Goal: Task Accomplishment & Management: Use online tool/utility

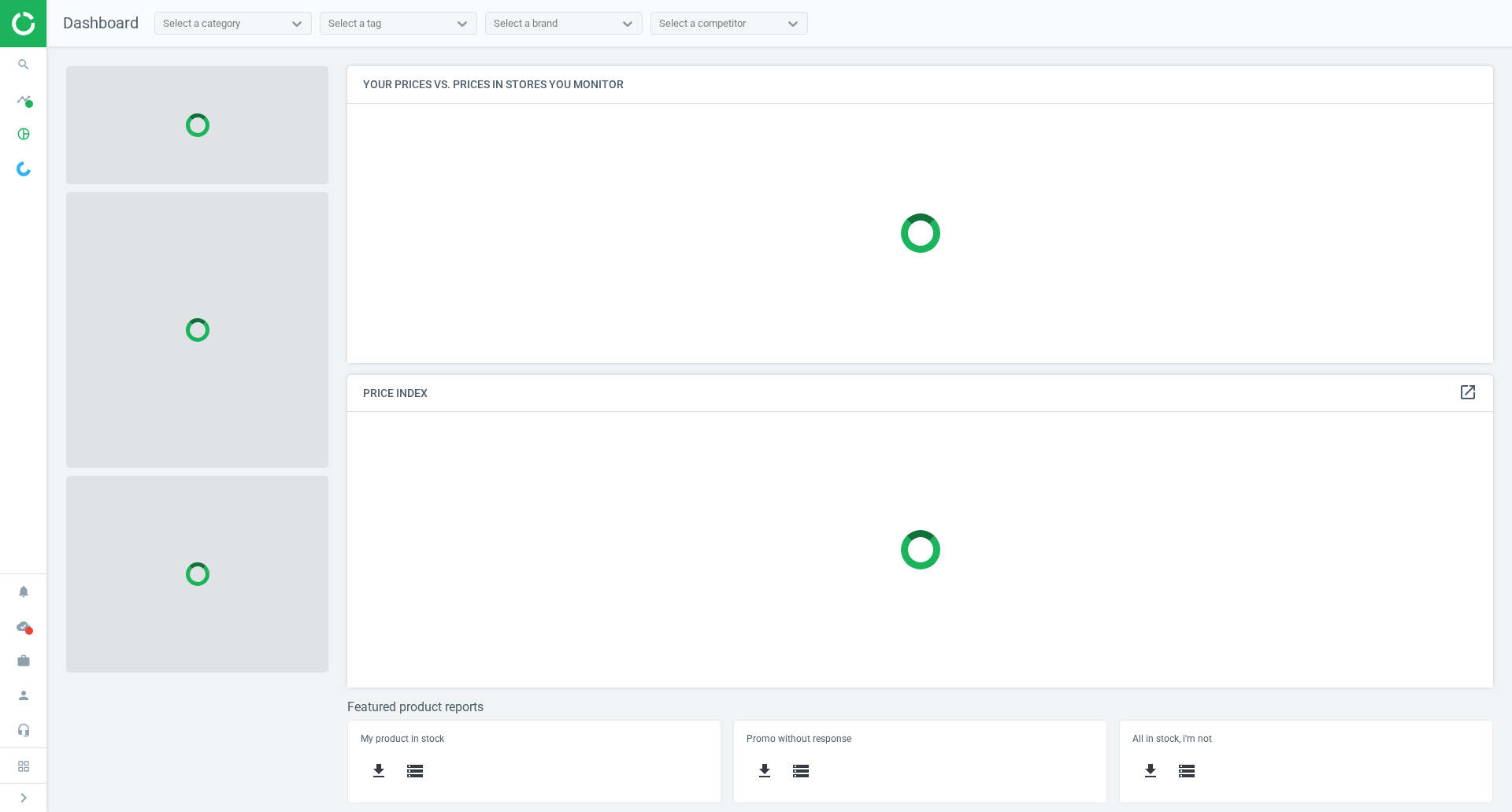
scroll to position [321, 1171]
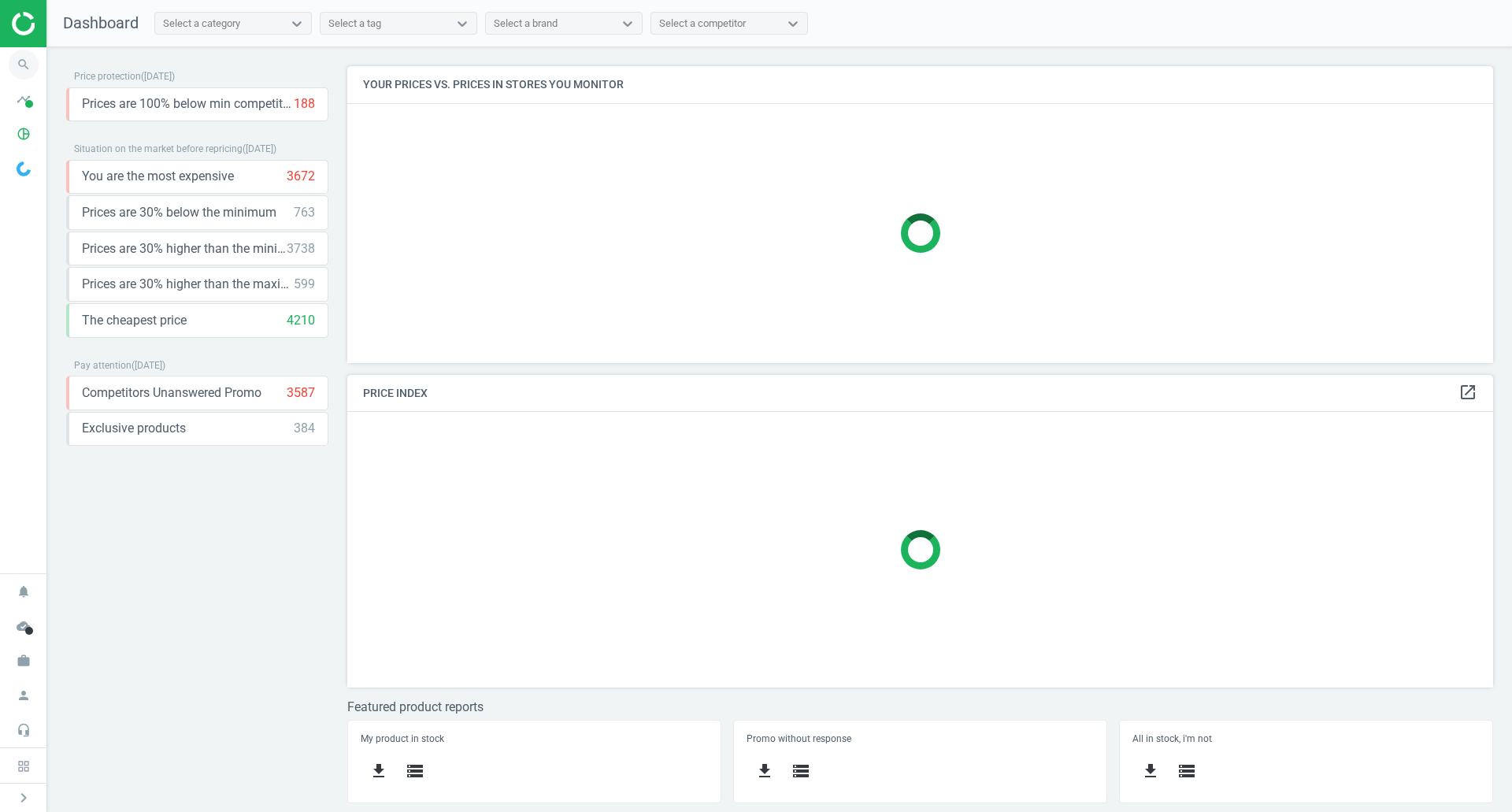
click at [21, 54] on icon "search" at bounding box center [24, 64] width 30 height 30
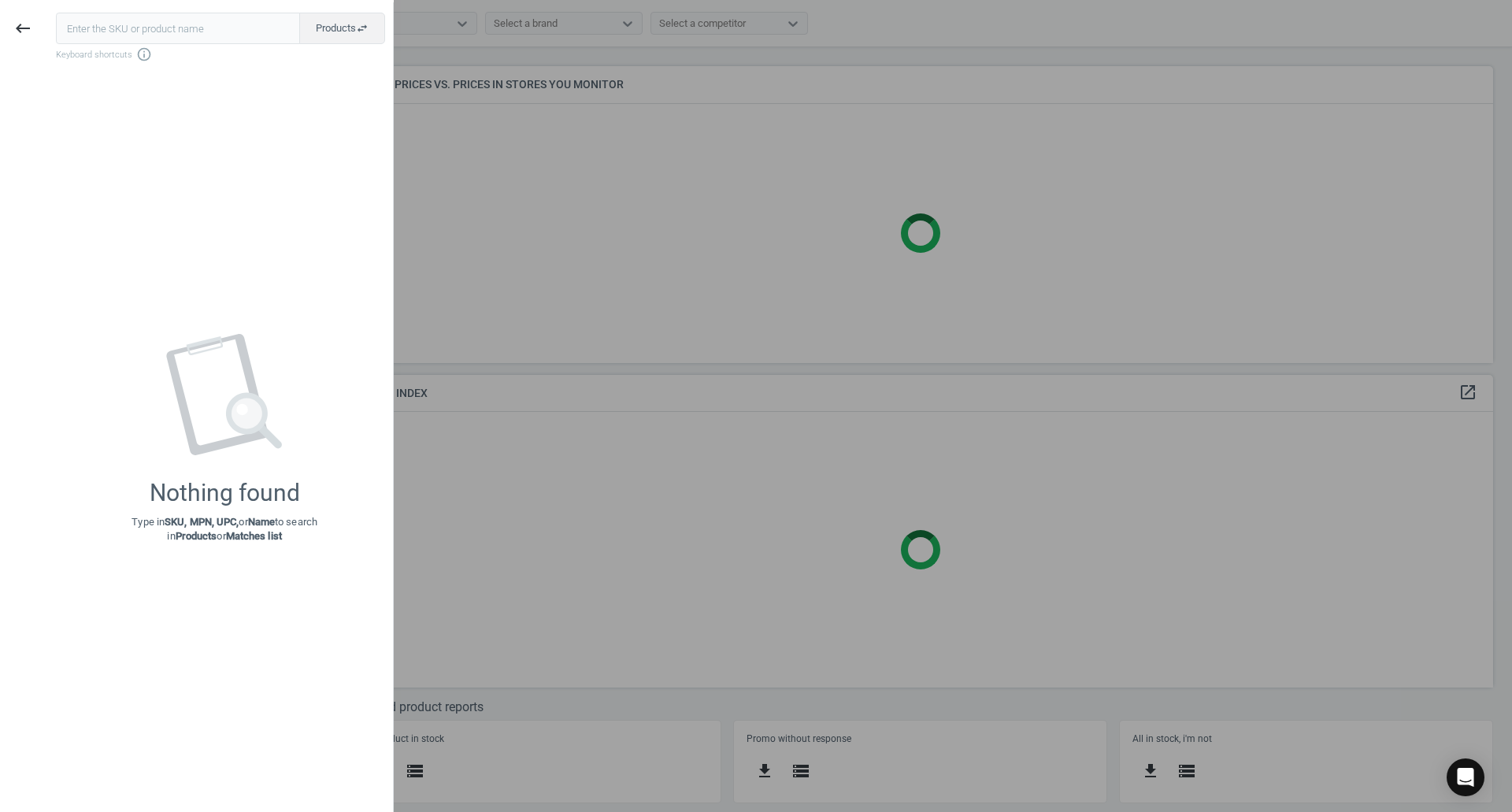
click at [205, 30] on input "text" at bounding box center [178, 28] width 244 height 32
type input "147978"
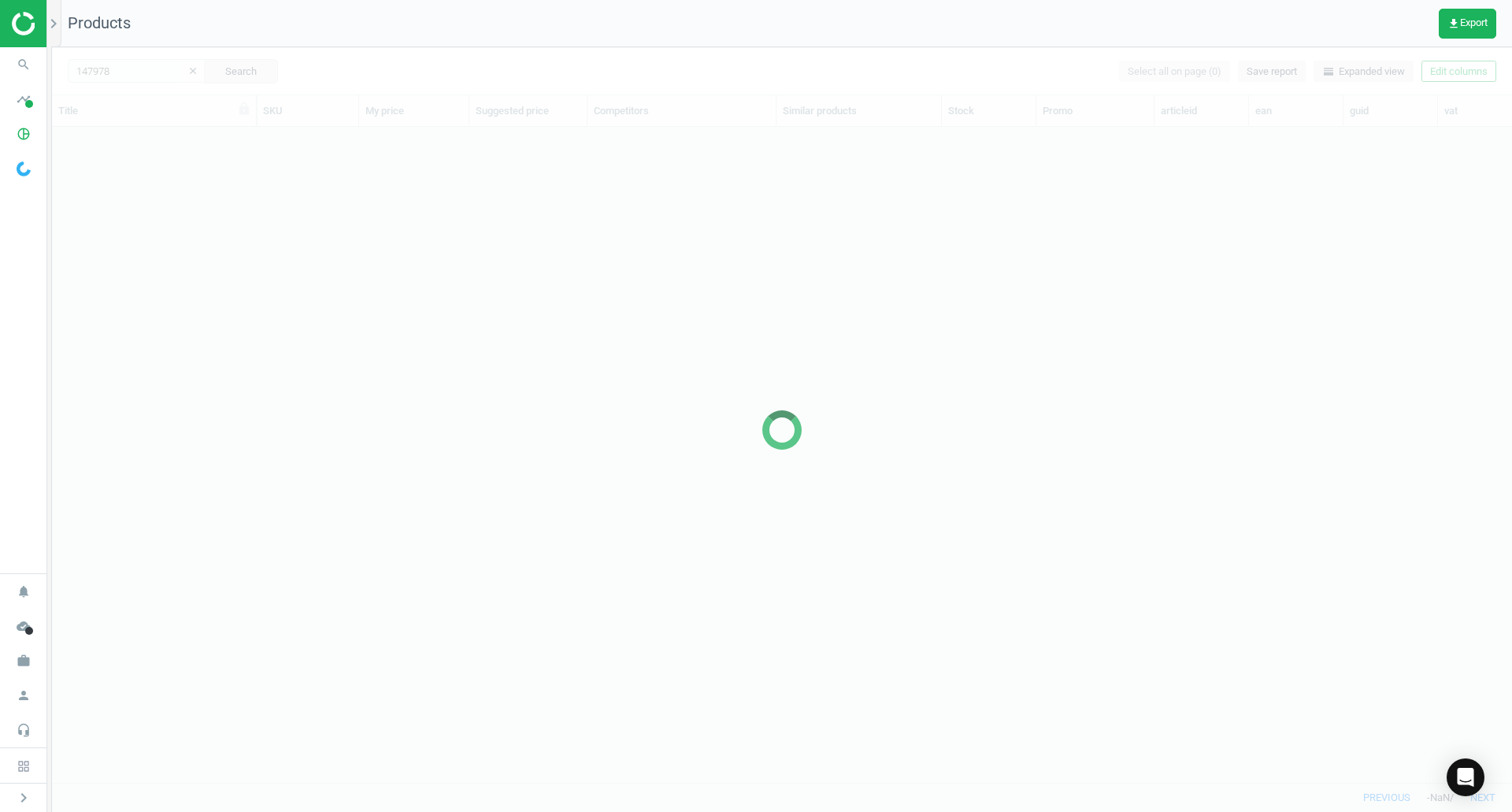
scroll to position [632, 1448]
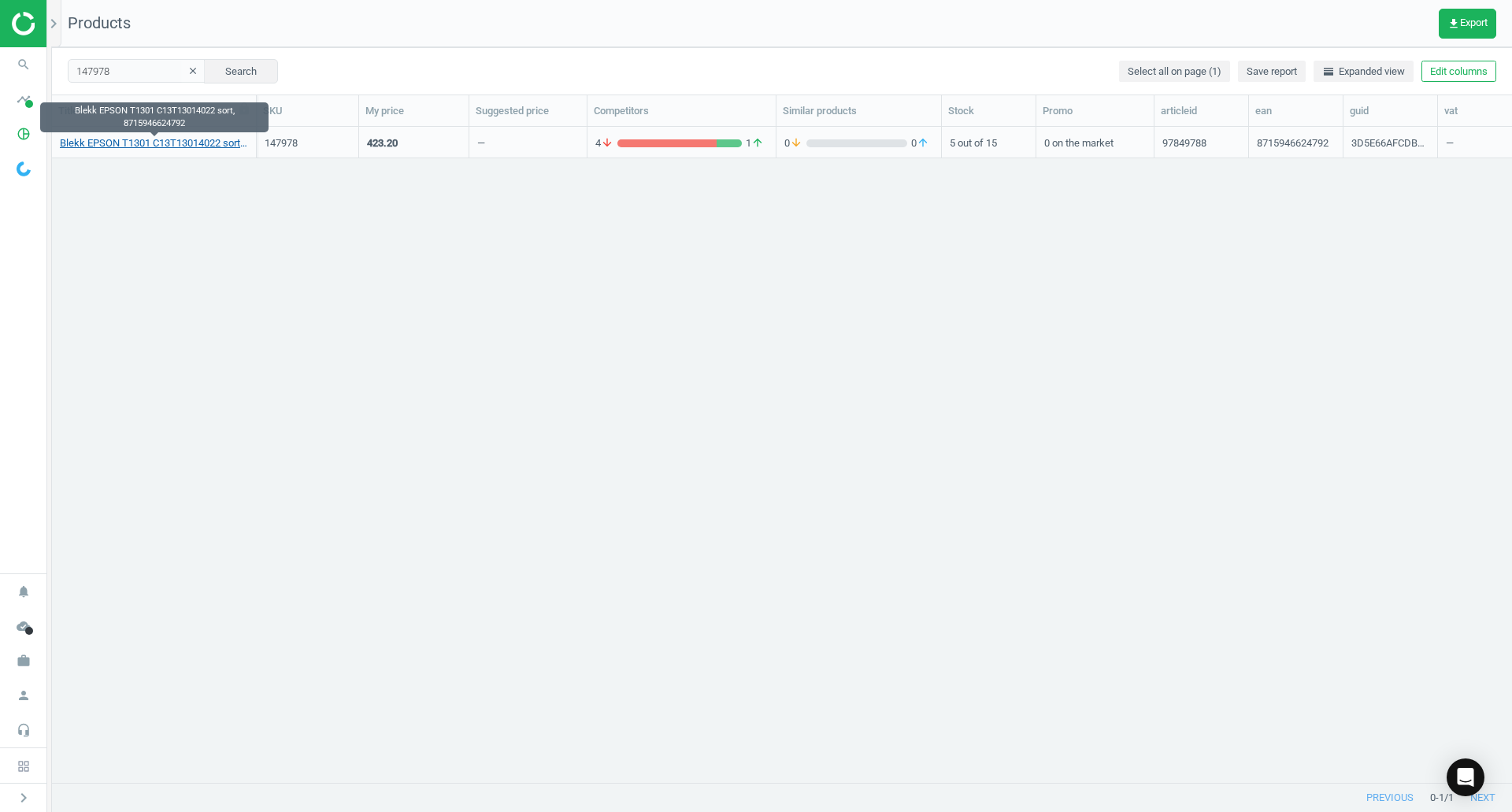
click at [194, 145] on link "Blekk EPSON T1301 C13T13014022 sort, 8715946624792" at bounding box center [153, 144] width 188 height 15
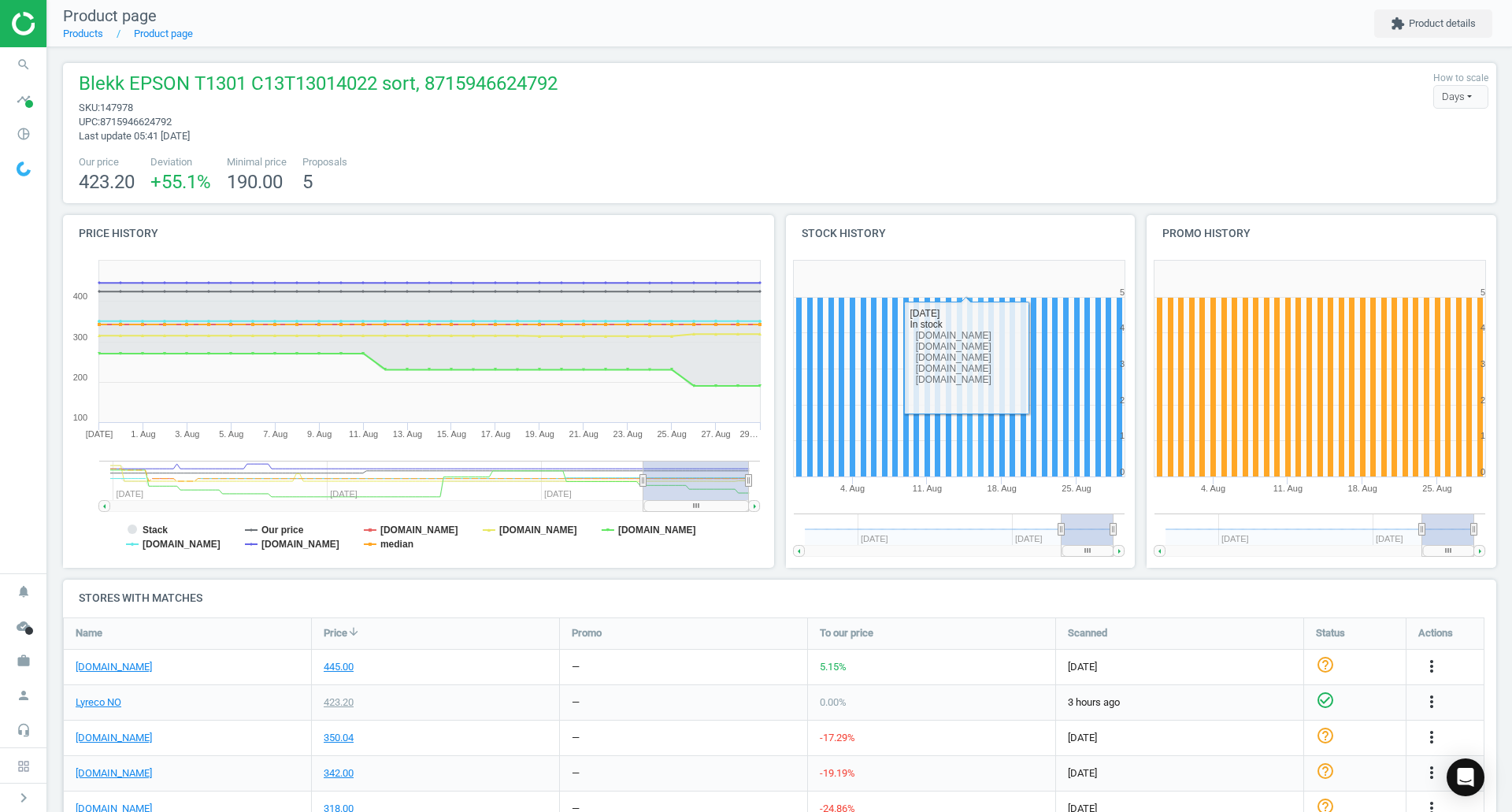
scroll to position [183, 0]
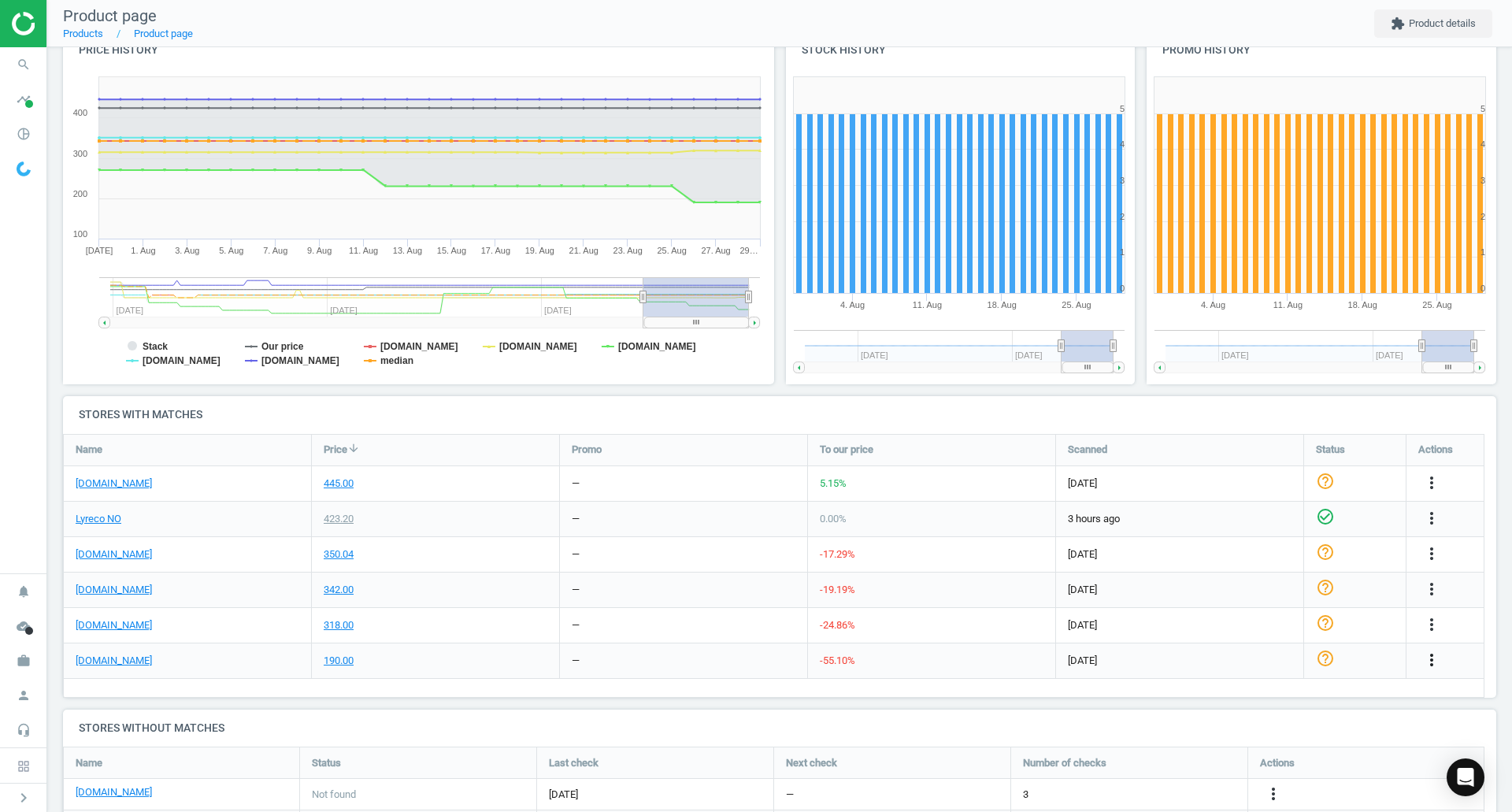
click at [1439, 658] on icon "more_vert" at bounding box center [1432, 659] width 19 height 19
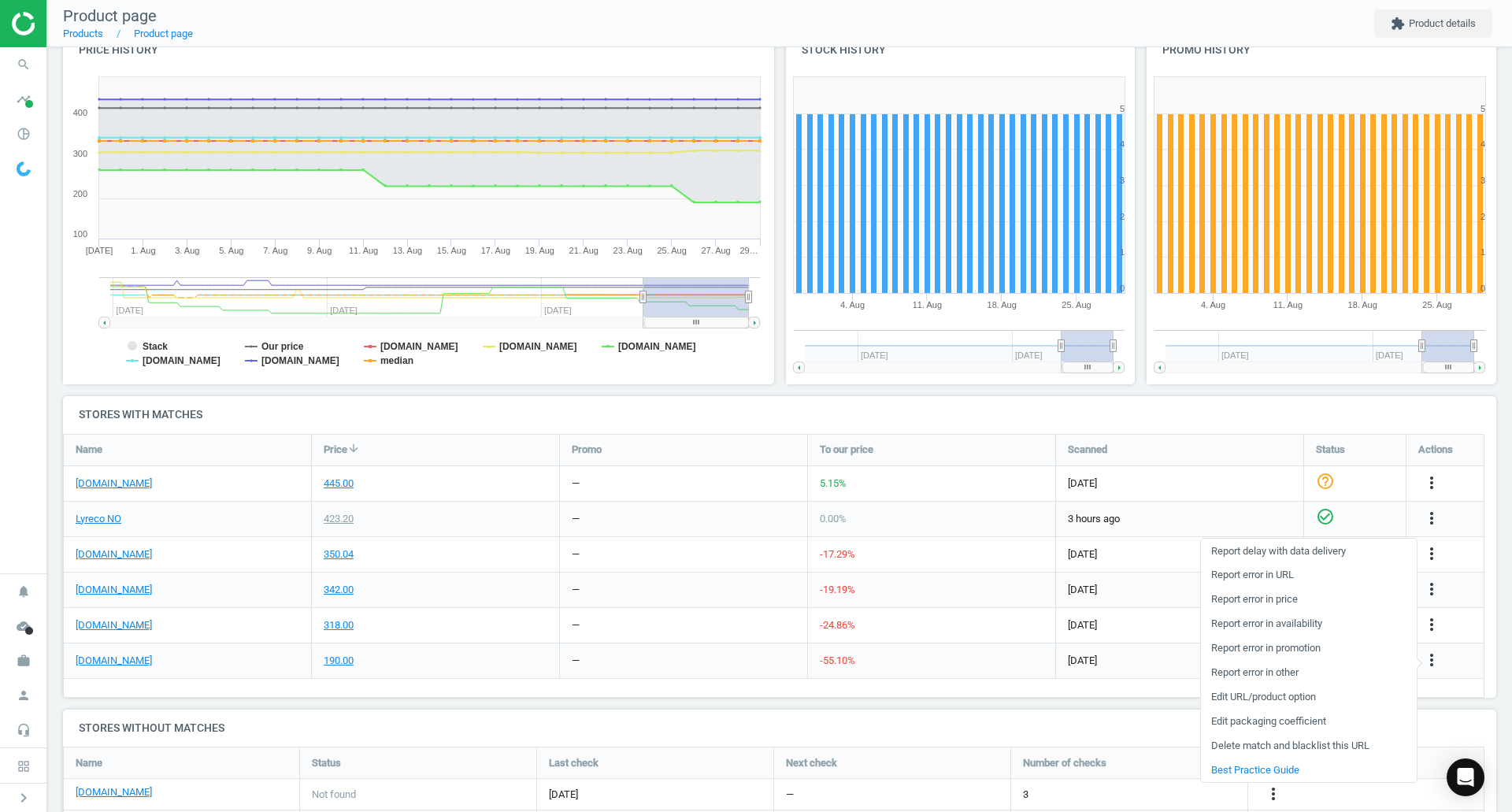
click at [1274, 747] on link "Delete match and blacklist this URL" at bounding box center [1309, 746] width 216 height 25
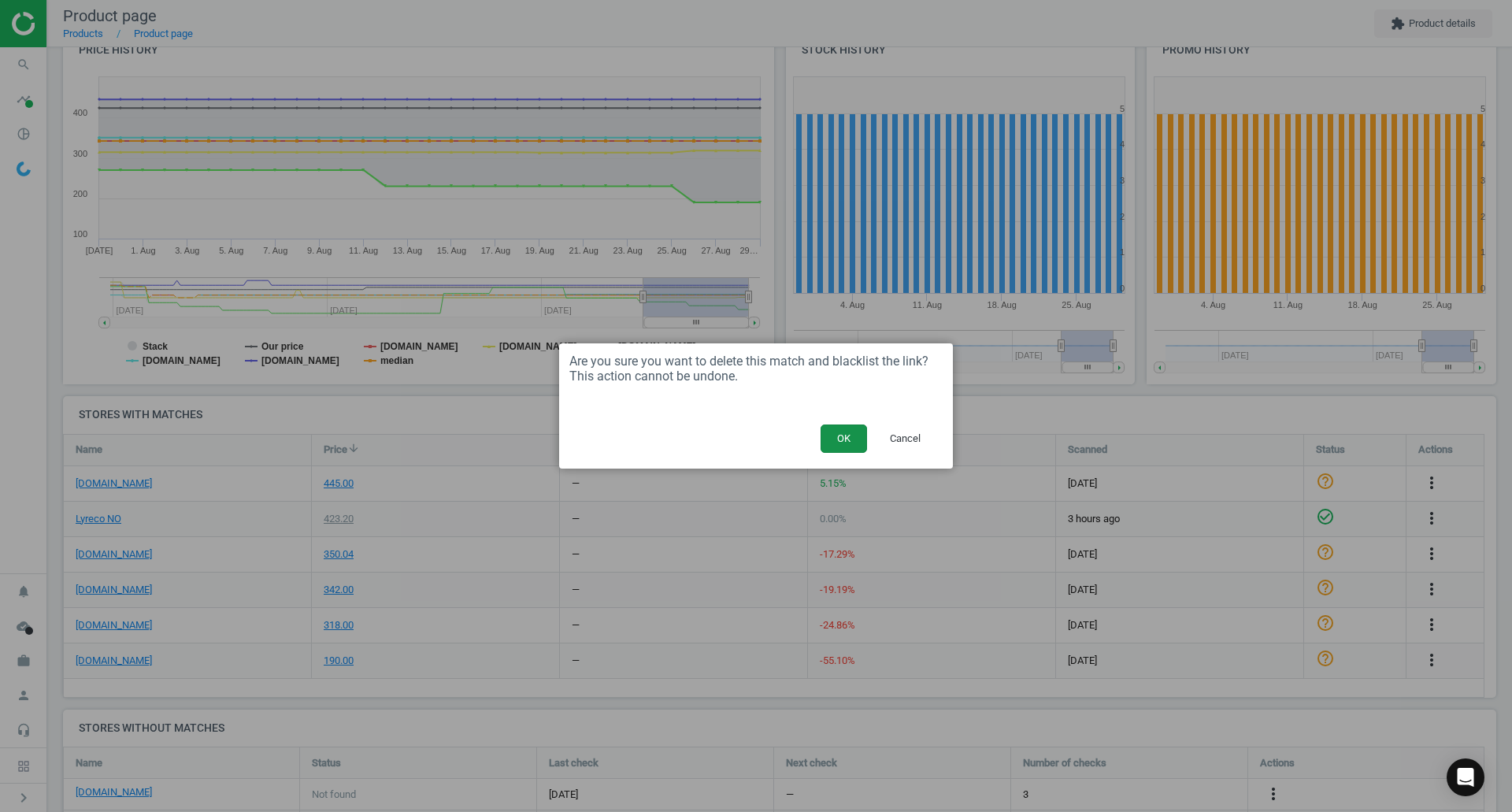
click at [832, 441] on button "OK" at bounding box center [844, 439] width 46 height 28
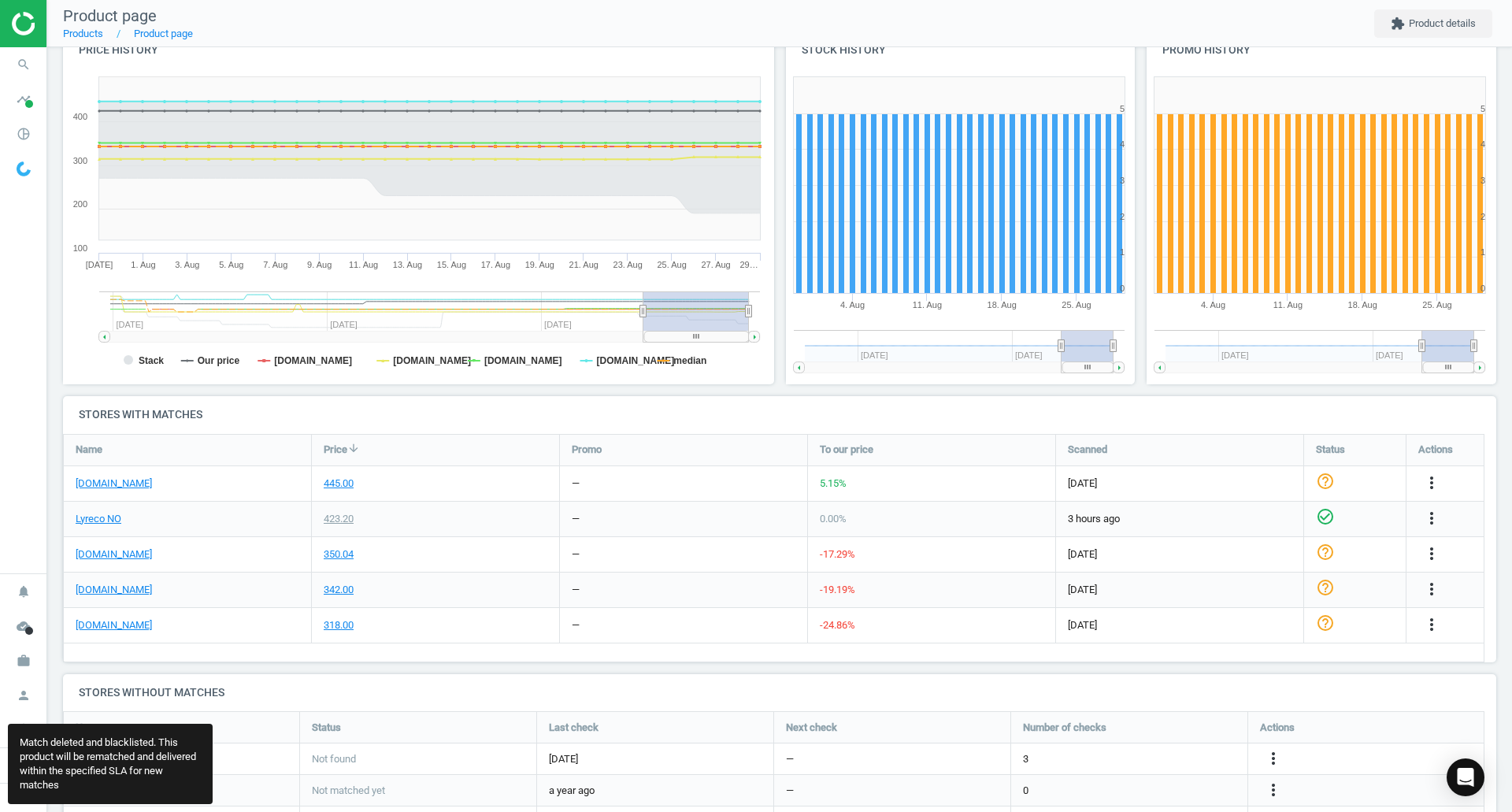
scroll to position [422, 1447]
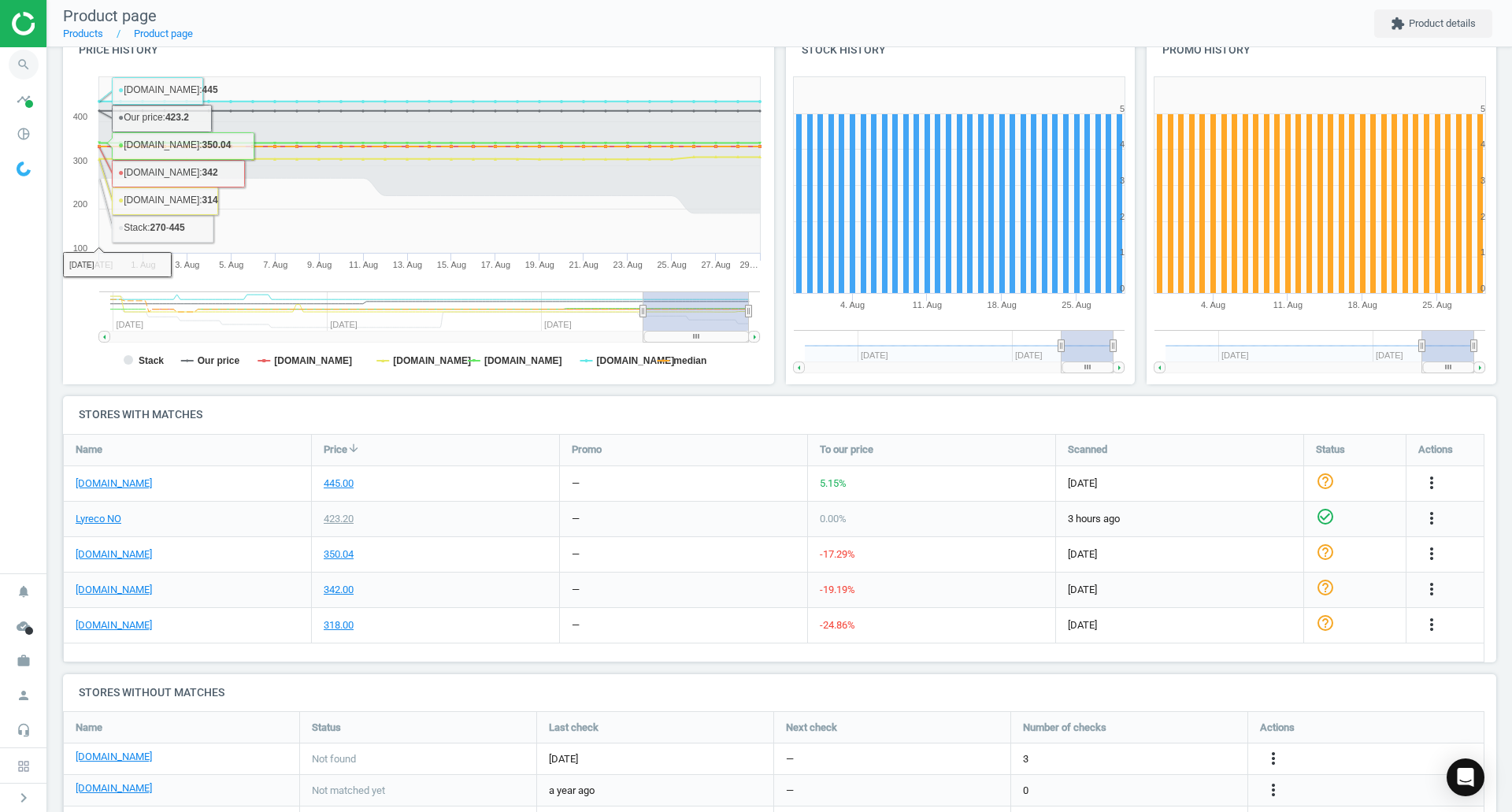
click at [32, 56] on icon "search" at bounding box center [24, 64] width 30 height 30
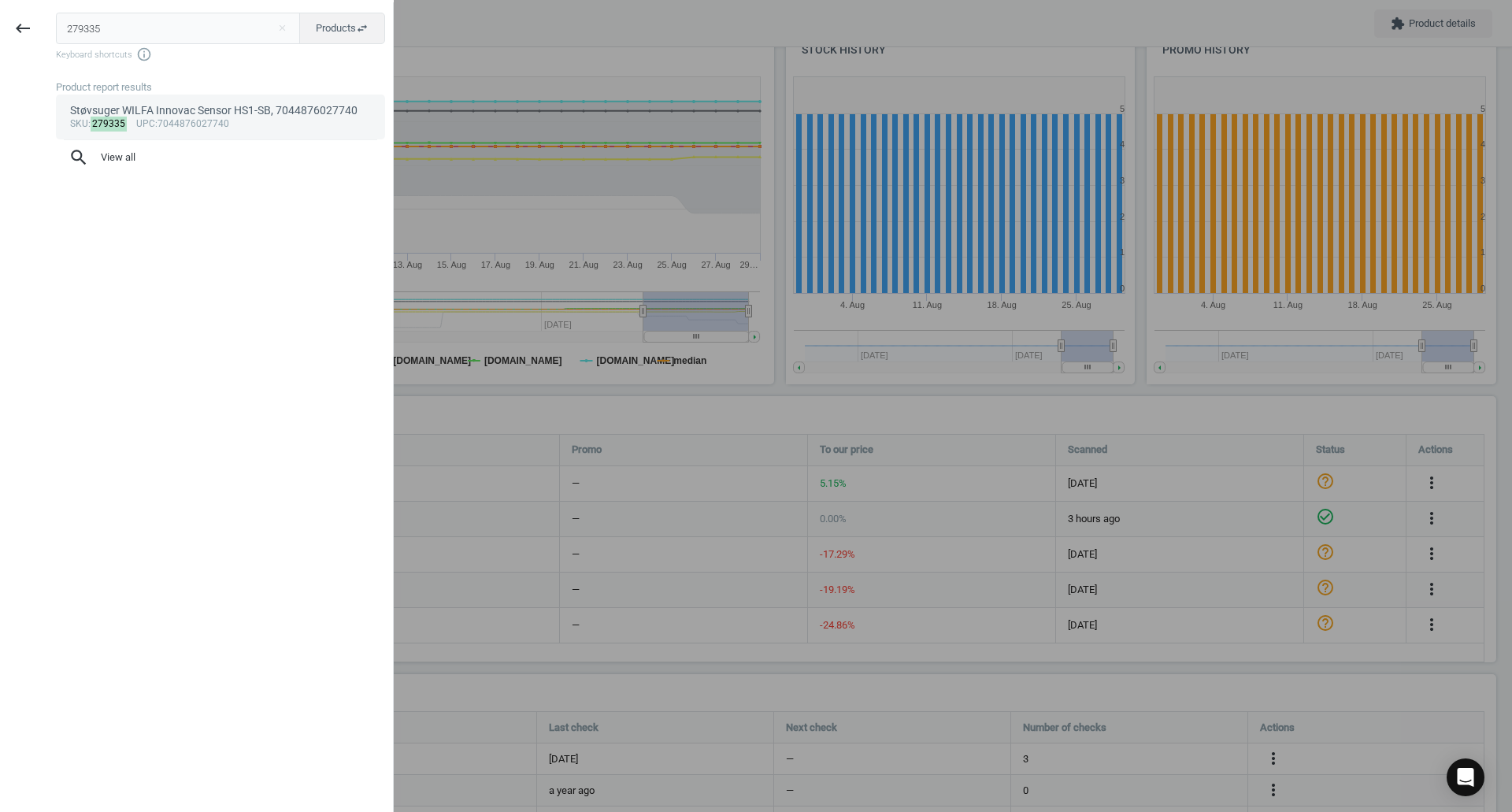
type input "279335"
click at [175, 110] on div "Støvsuger WILFA Innovac Sensor HS1-SB, 7044876027740" at bounding box center [221, 111] width 301 height 15
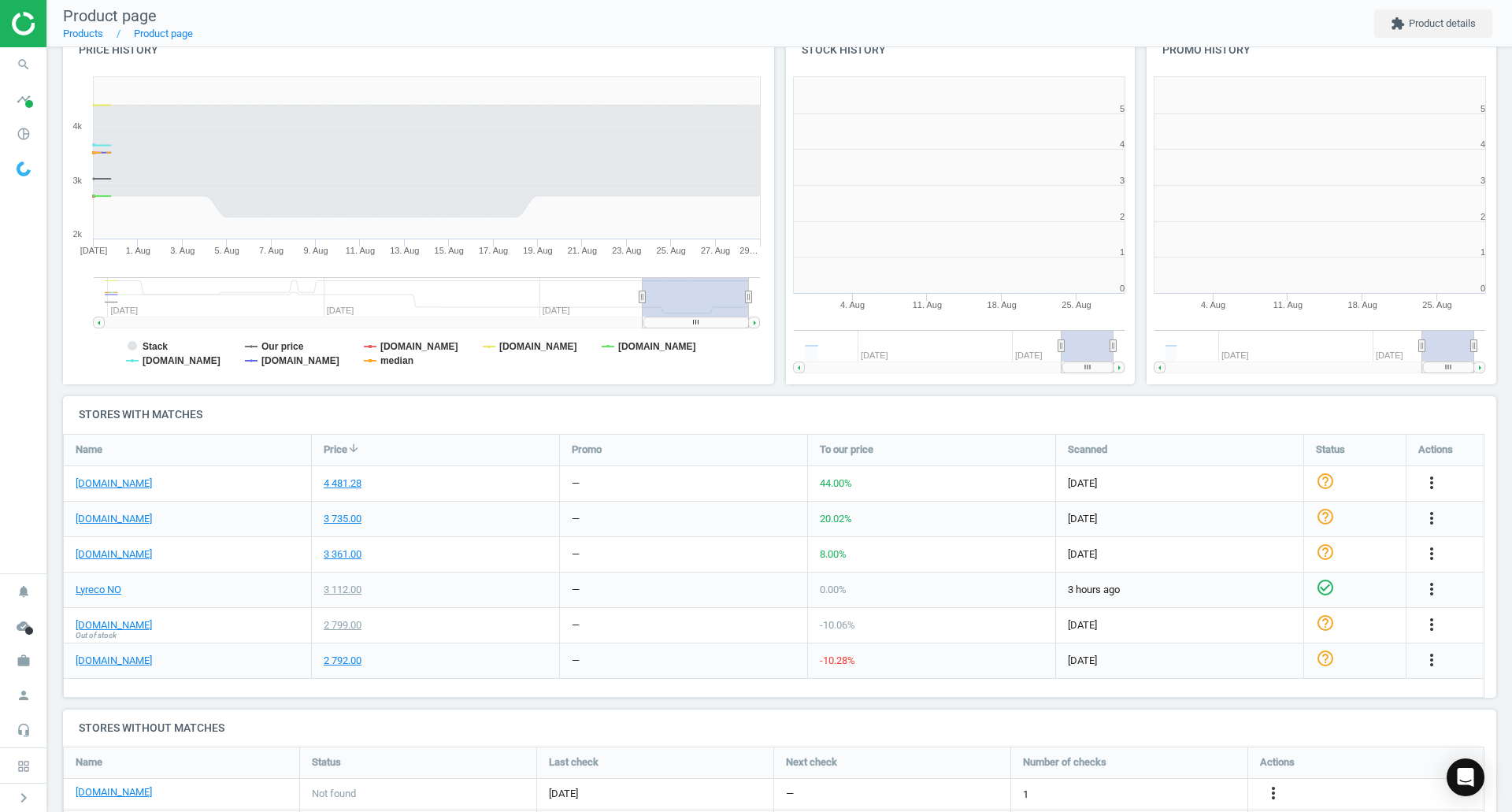
scroll to position [340, 371]
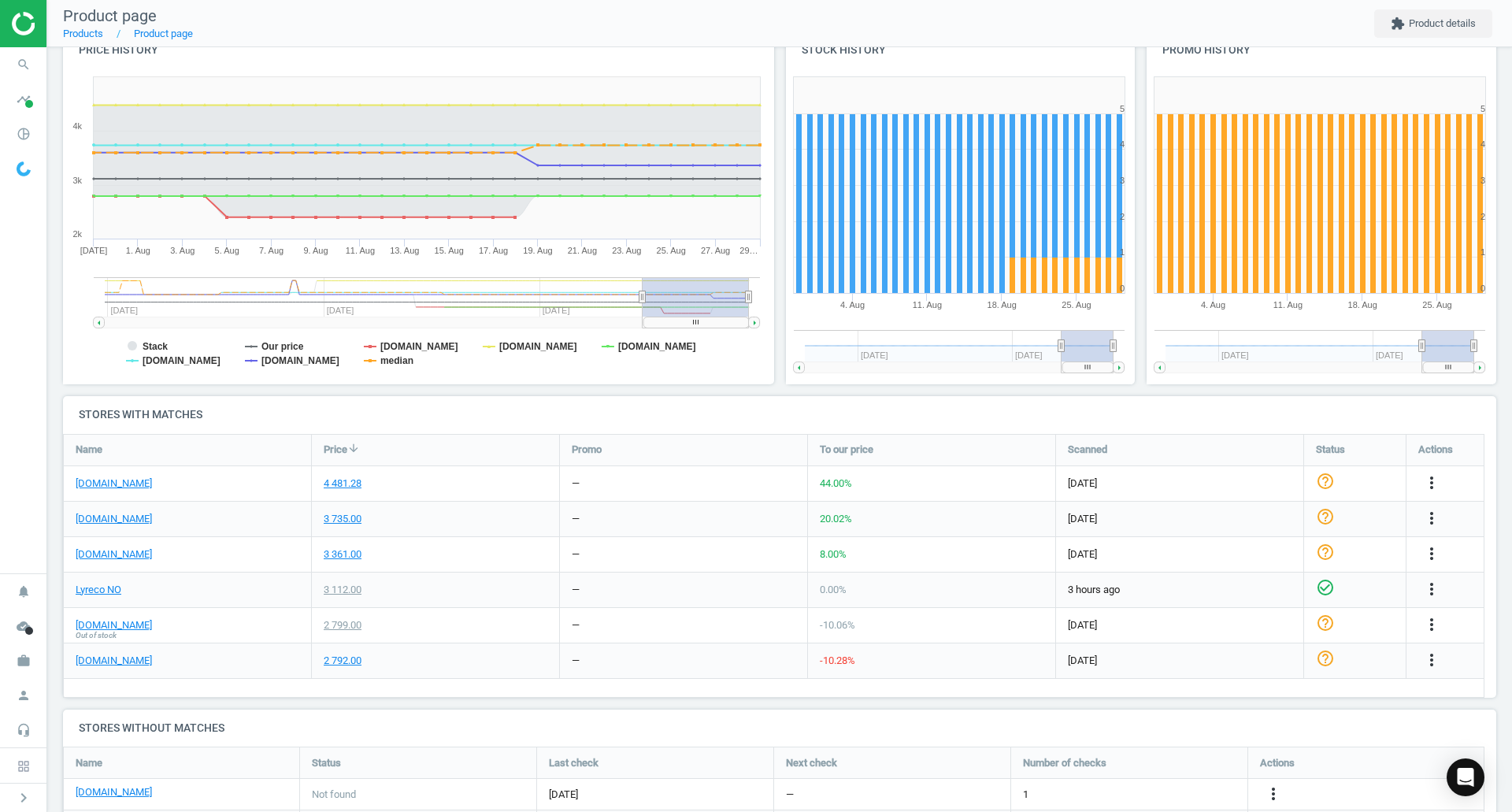
click at [1443, 627] on div "more_vert" at bounding box center [1434, 625] width 31 height 21
click at [1438, 624] on icon "more_vert" at bounding box center [1432, 624] width 19 height 19
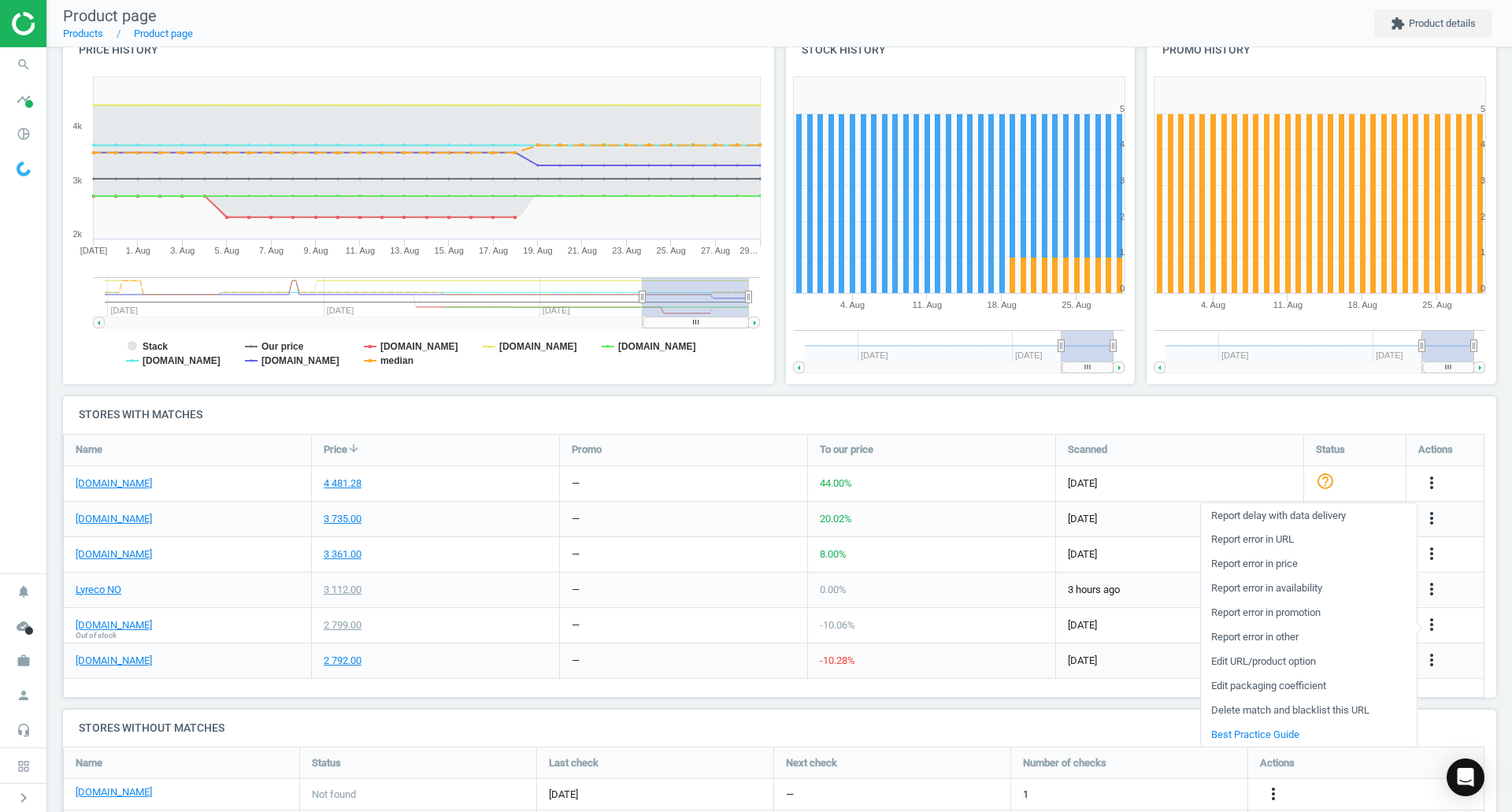
click at [1259, 713] on link "Delete match and blacklist this URL" at bounding box center [1309, 710] width 216 height 25
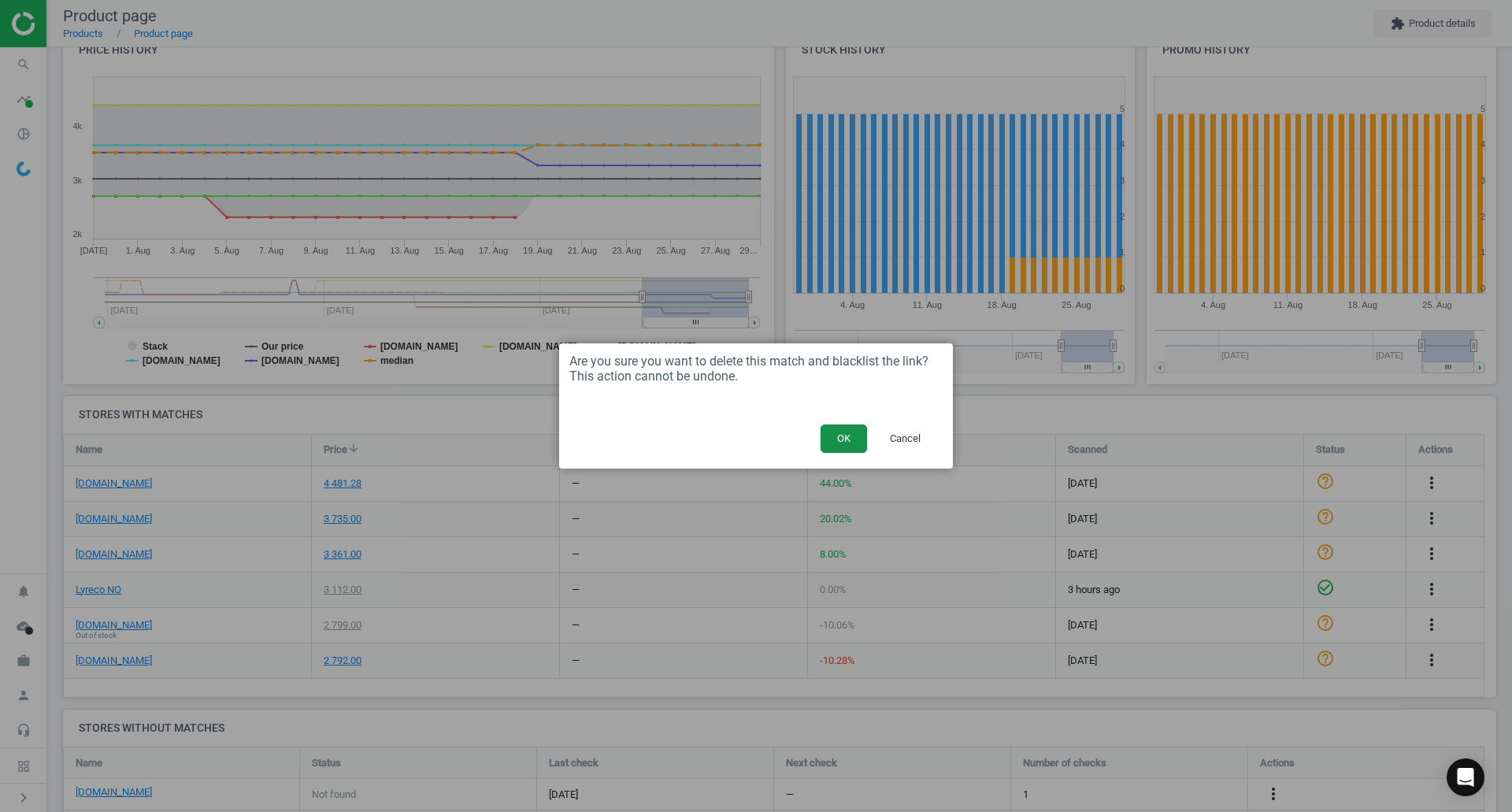
click at [853, 442] on button "OK" at bounding box center [844, 439] width 46 height 28
